Goal: Subscribe to service/newsletter

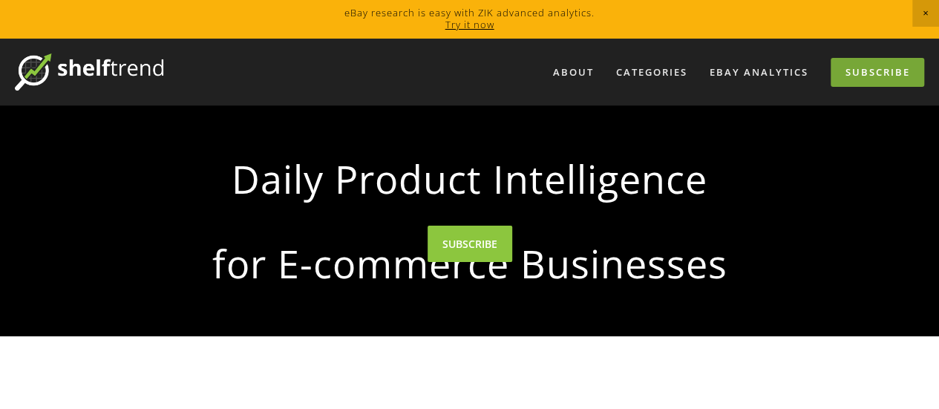
click at [909, 72] on link "Subscribe" at bounding box center [878, 72] width 94 height 29
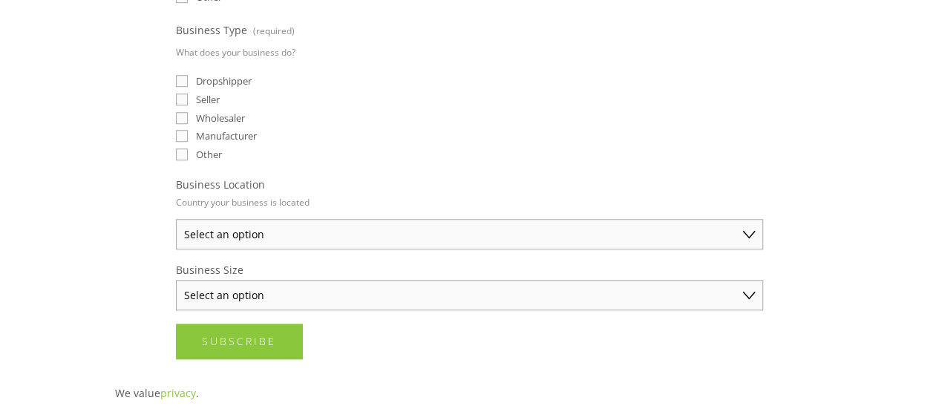
scroll to position [742, 0]
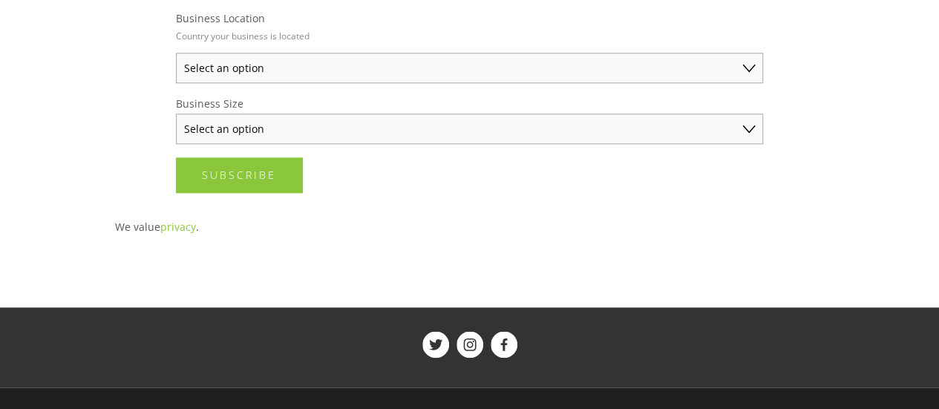
click at [411, 62] on select "Select an option Australia United States United Kingdom China Japan Germany Can…" at bounding box center [469, 68] width 587 height 30
drag, startPoint x: 411, startPoint y: 62, endPoint x: 319, endPoint y: 122, distance: 109.9
click at [411, 62] on select "Select an option Australia United States United Kingdom China Japan Germany Can…" at bounding box center [469, 68] width 587 height 30
click at [319, 122] on select "Select an option Solo Merchant (under $50K annual sales) Small Business ($50K -…" at bounding box center [469, 129] width 587 height 30
select select "Solo Merchant (under $50K annual sales)"
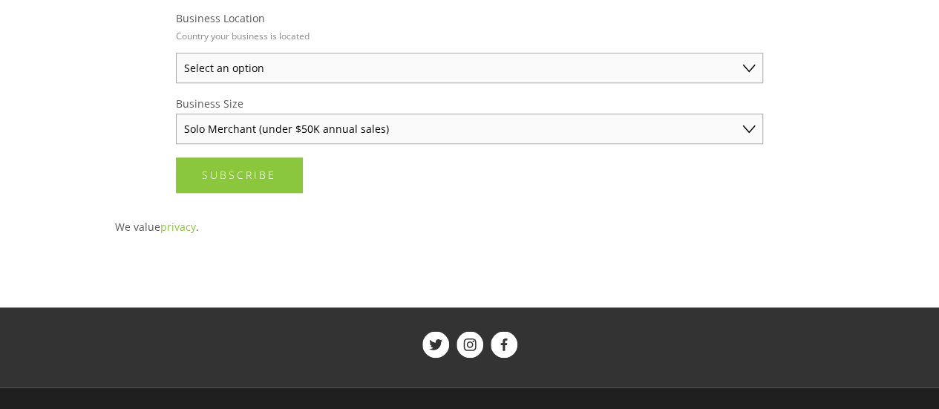
click at [176, 114] on select "Select an option Solo Merchant (under $50K annual sales) Small Business ($50K -…" at bounding box center [469, 129] width 587 height 30
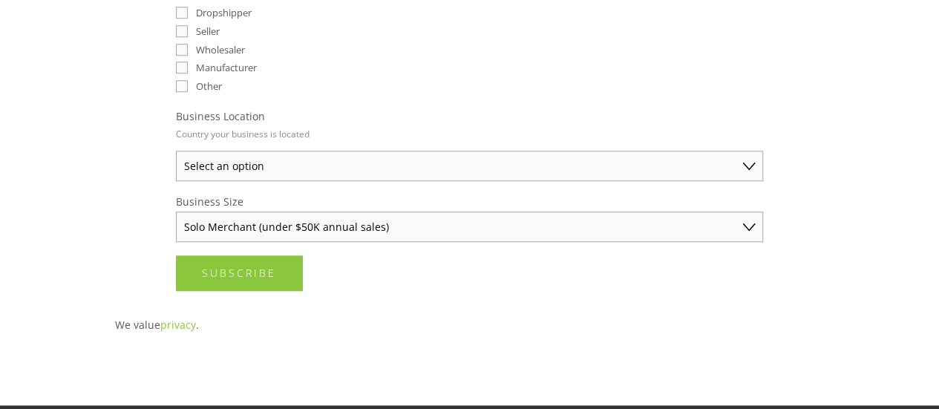
scroll to position [643, 0]
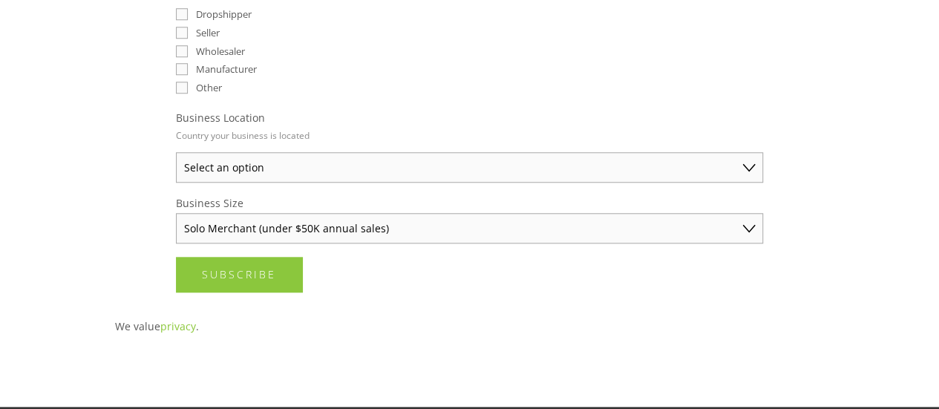
click at [318, 155] on select "Select an option Australia United States United Kingdom China Japan Germany Can…" at bounding box center [469, 167] width 587 height 30
select select "United States"
click at [176, 152] on select "Select an option Australia United States United Kingdom China Japan Germany Can…" at bounding box center [469, 167] width 587 height 30
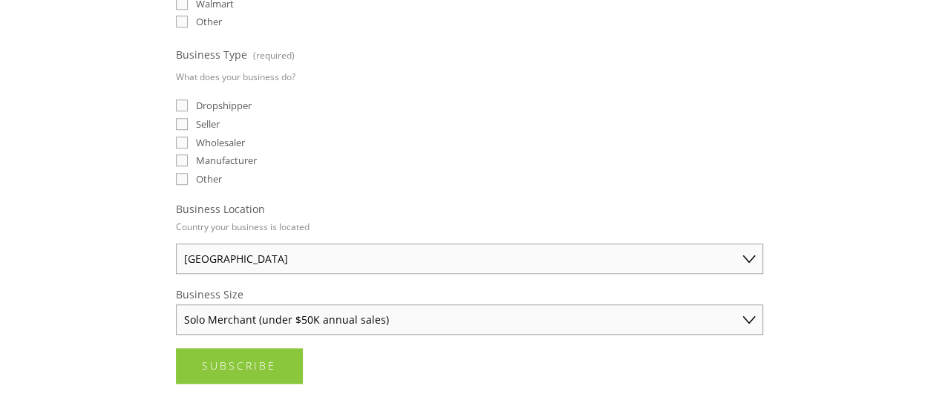
scroll to position [494, 0]
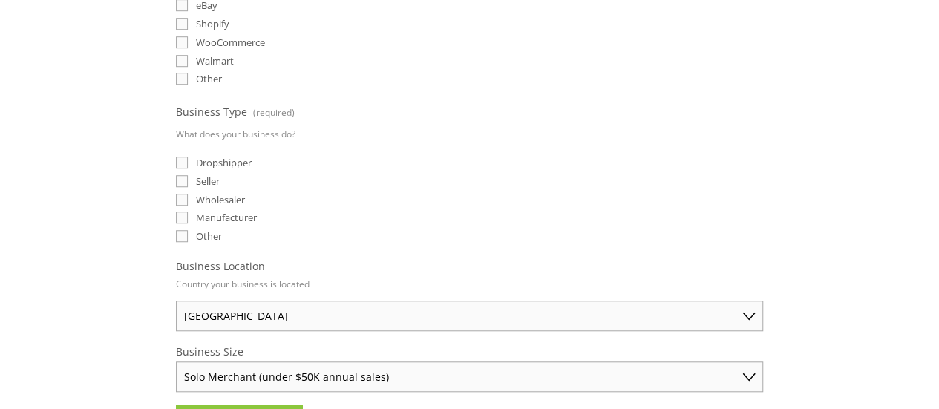
click at [185, 157] on input "Dropshipper" at bounding box center [182, 163] width 12 height 12
checkbox input "true"
click at [180, 175] on input "Seller" at bounding box center [182, 181] width 12 height 12
checkbox input "true"
click at [180, 185] on fieldset "Business Type (required) What does your business do? Dropshipper Seller Wholesa…" at bounding box center [469, 174] width 587 height 144
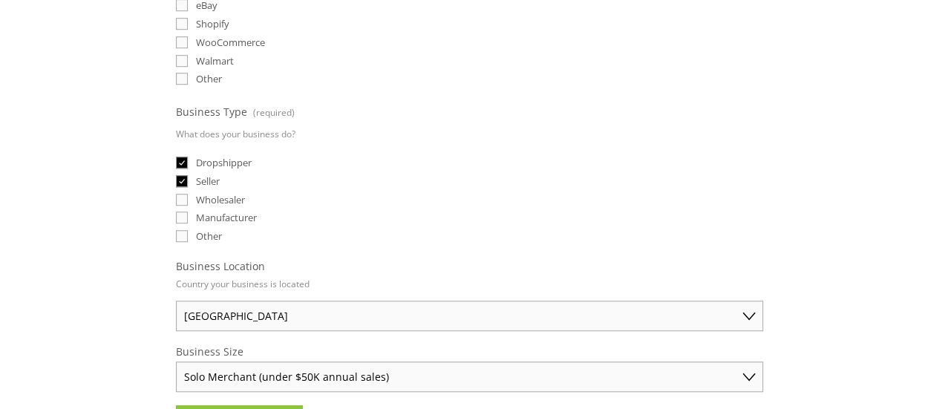
click at [181, 194] on input "Wholesaler" at bounding box center [182, 200] width 12 height 12
checkbox input "true"
click at [177, 235] on input "Other" at bounding box center [182, 236] width 12 height 12
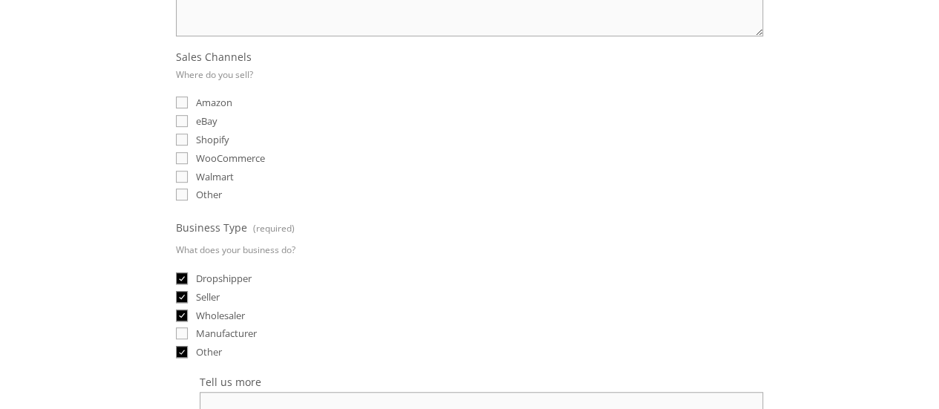
scroll to position [396, 0]
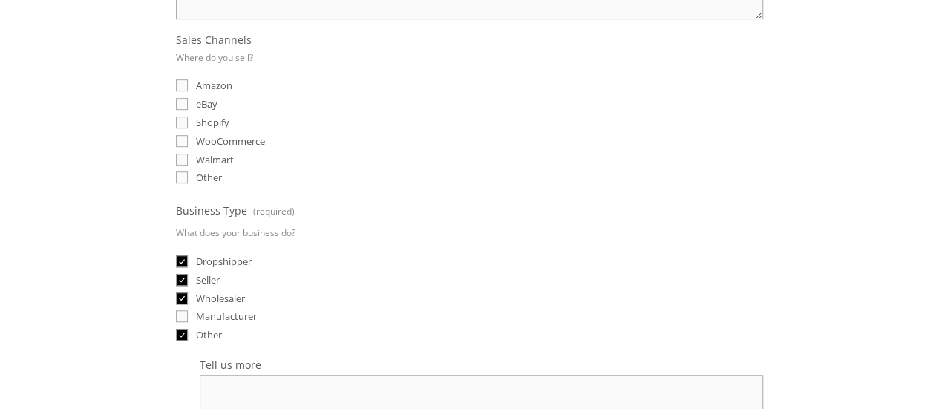
click at [186, 333] on input "Other" at bounding box center [182, 335] width 12 height 12
checkbox input "false"
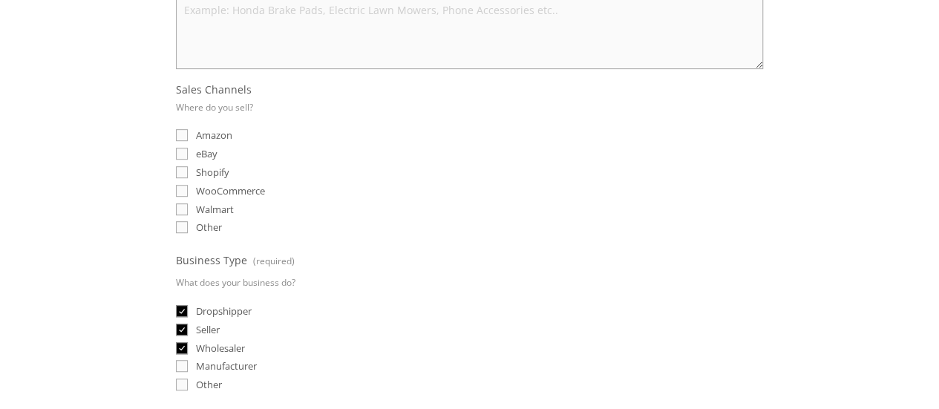
click at [183, 149] on input "eBay" at bounding box center [182, 154] width 12 height 12
checkbox input "true"
click at [183, 206] on input "Walmart" at bounding box center [182, 209] width 12 height 12
checkbox input "true"
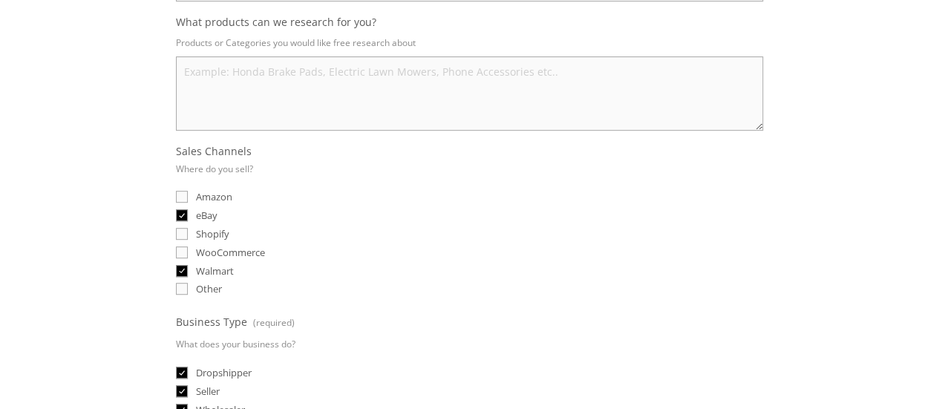
scroll to position [197, 0]
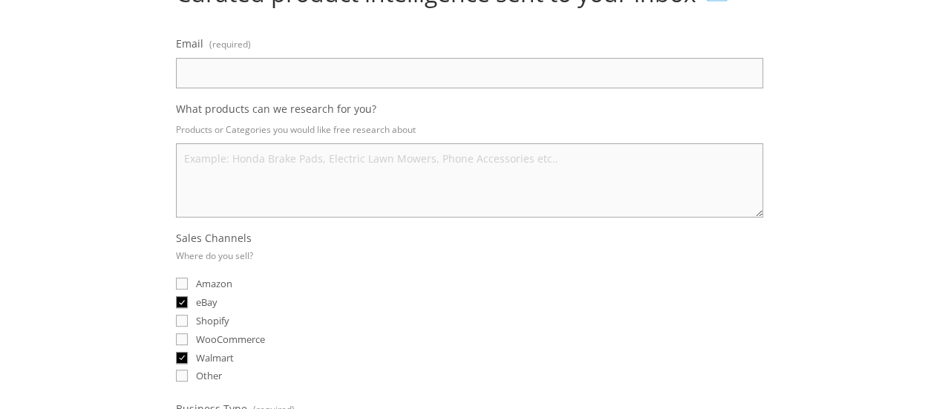
click at [327, 72] on input "Email (required)" at bounding box center [469, 73] width 587 height 30
click at [334, 81] on input "Email (required)" at bounding box center [469, 73] width 587 height 30
click at [336, 70] on input "hmujahid087@gmail.co" at bounding box center [469, 73] width 587 height 30
type input "hmujahid087@gmail.com"
type textarea "P"
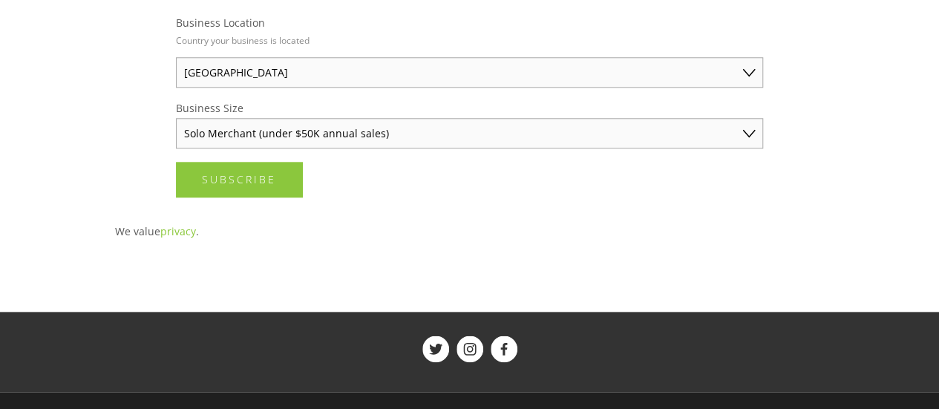
scroll to position [742, 0]
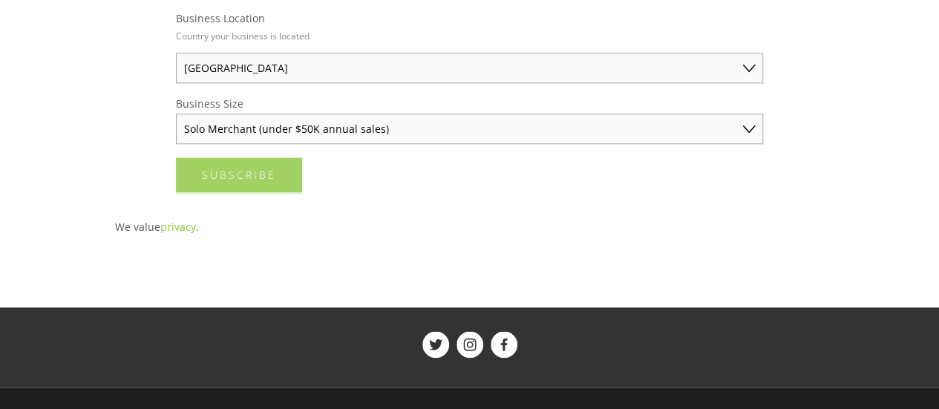
type textarea "Beauty and personal Care Hand made Tools Automotive Best Selling Products"
click at [241, 157] on button "Subscribe Subscribe" at bounding box center [239, 174] width 126 height 35
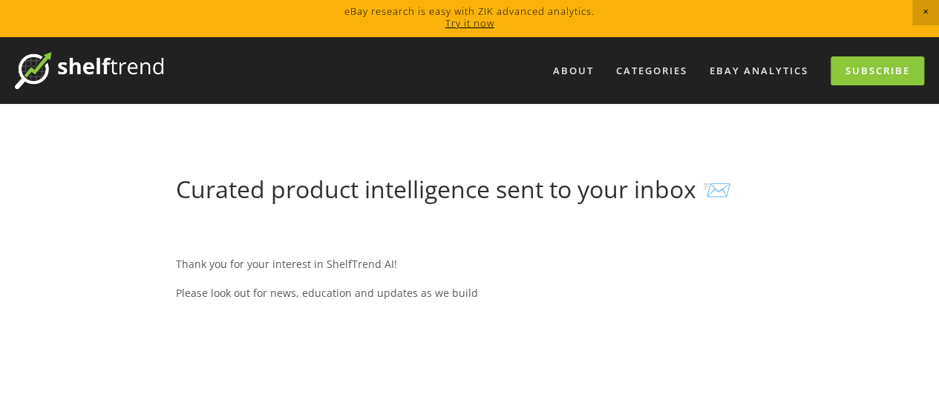
scroll to position [0, 0]
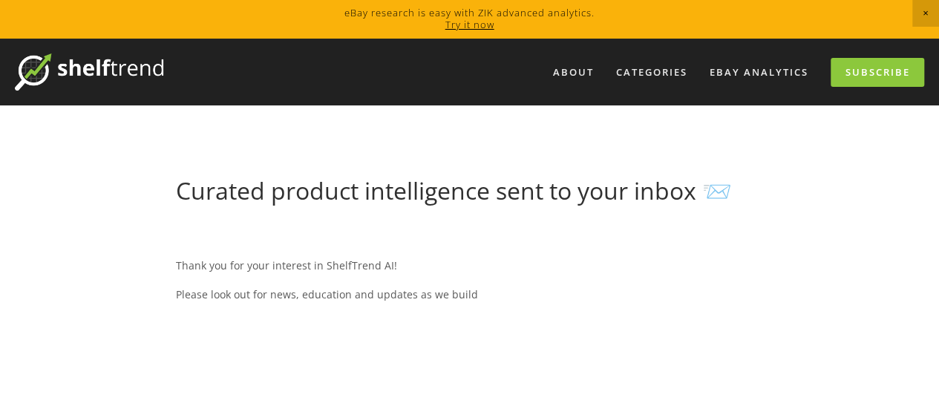
click at [714, 196] on h1 "Curated product intelligence sent to your inbox 📨" at bounding box center [469, 191] width 587 height 28
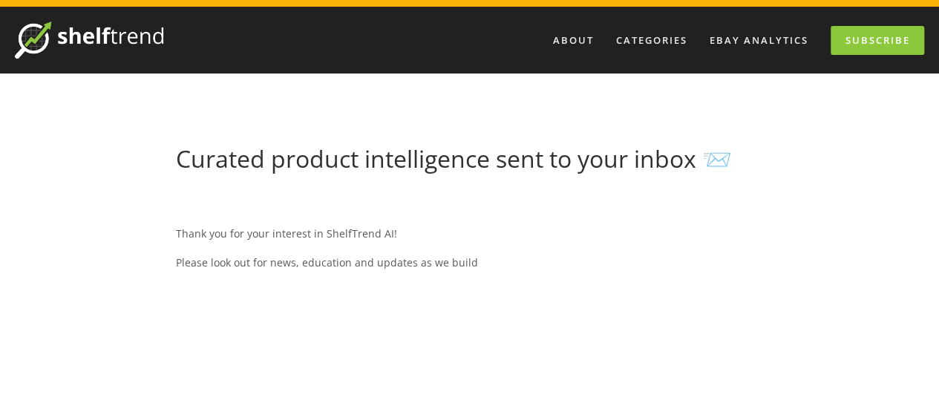
scroll to position [49, 0]
